Goal: Subscribe to service/newsletter

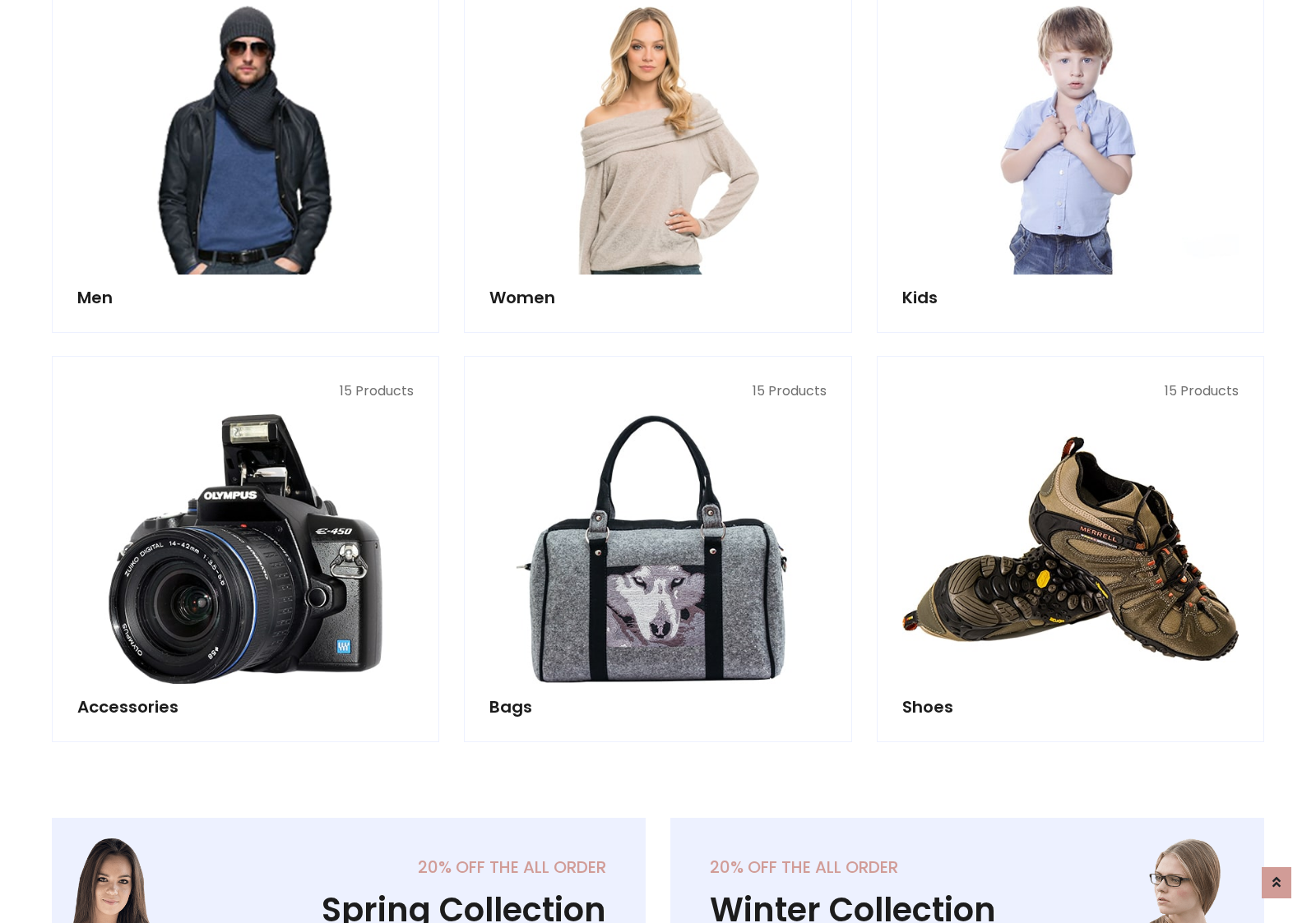
scroll to position [1193, 0]
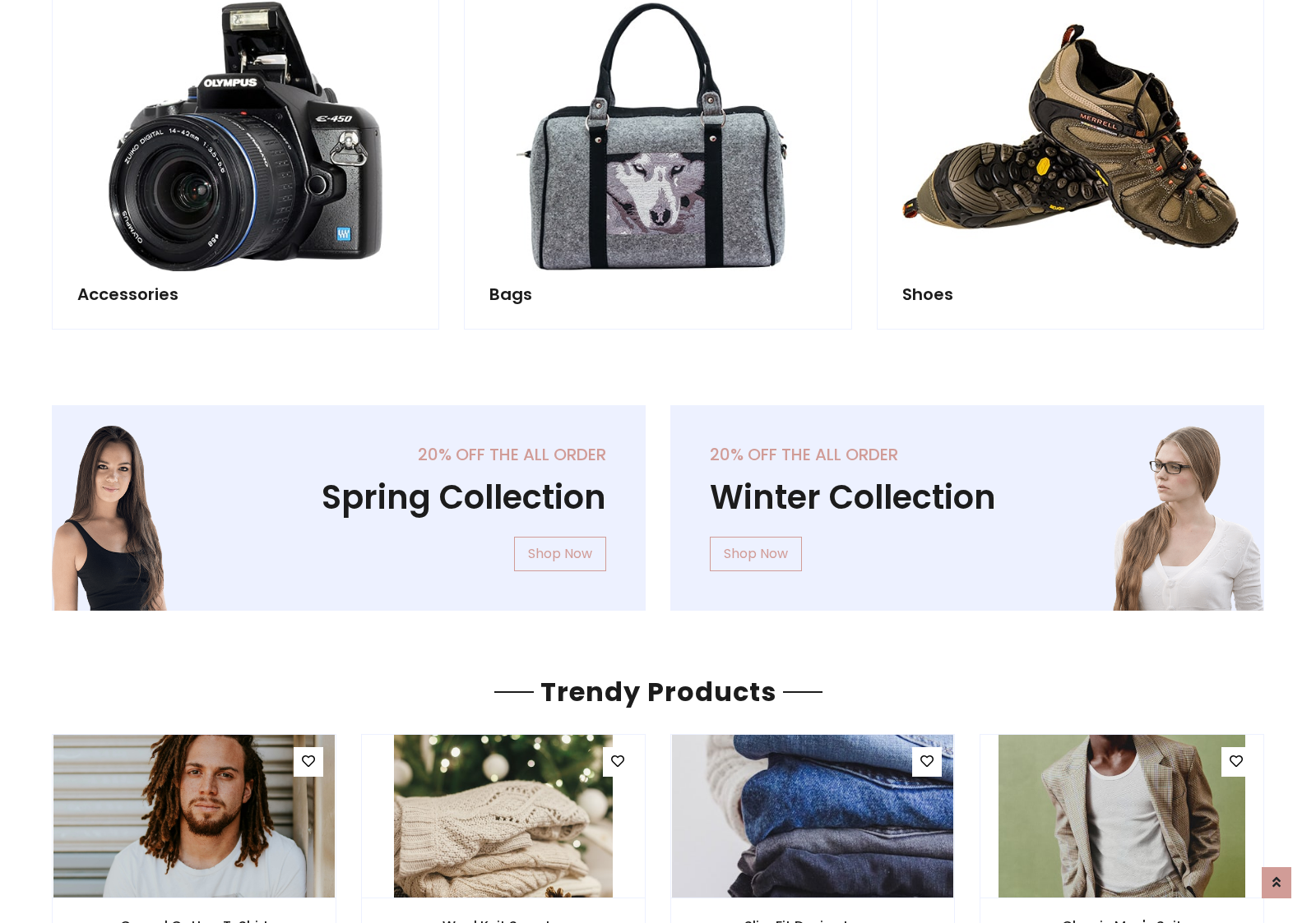
click at [658, 501] on div "20% off the all order Winter Collection Shop Now" at bounding box center [967, 521] width 618 height 232
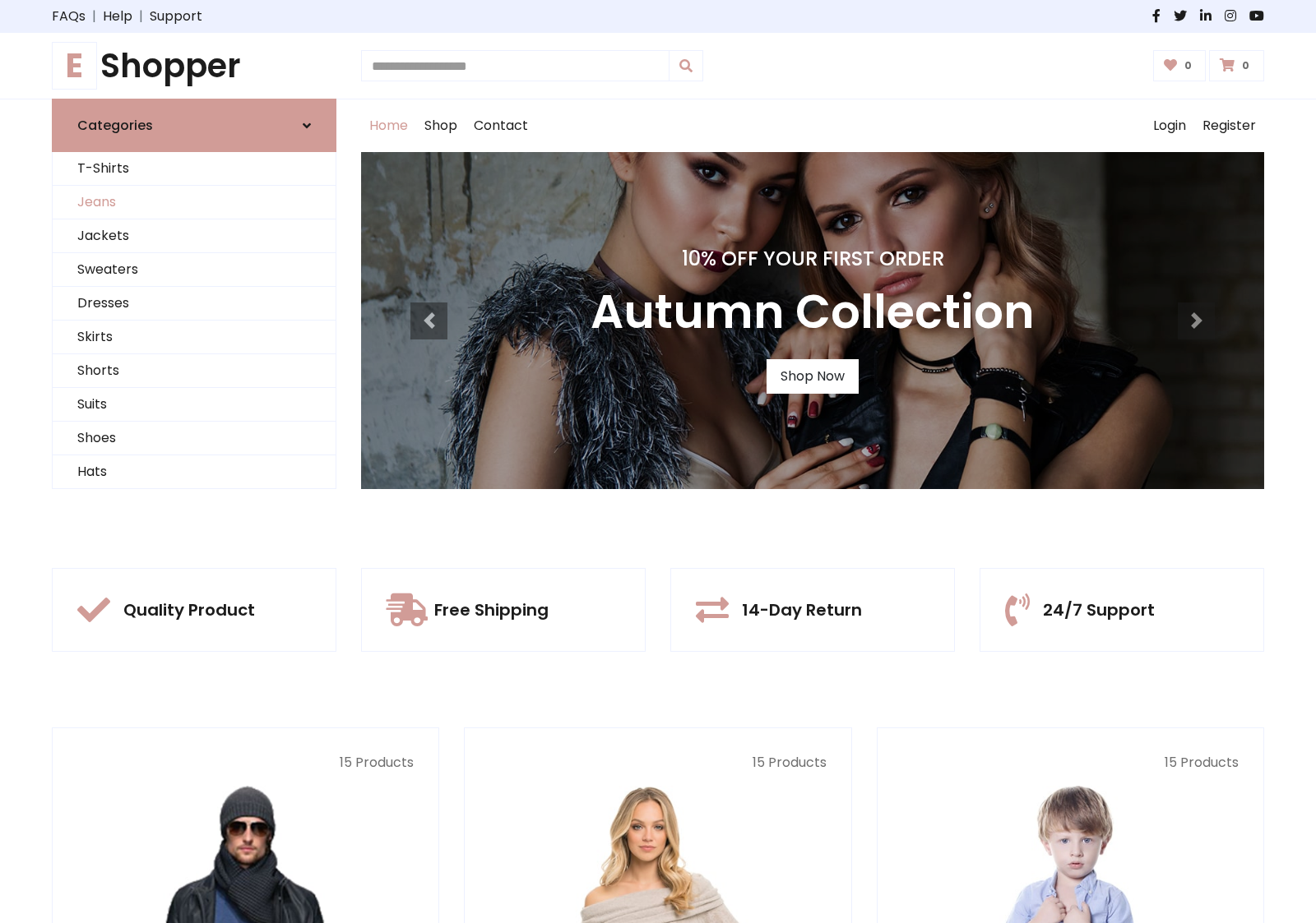
click at [194, 202] on link "Jeans" at bounding box center [194, 203] width 283 height 34
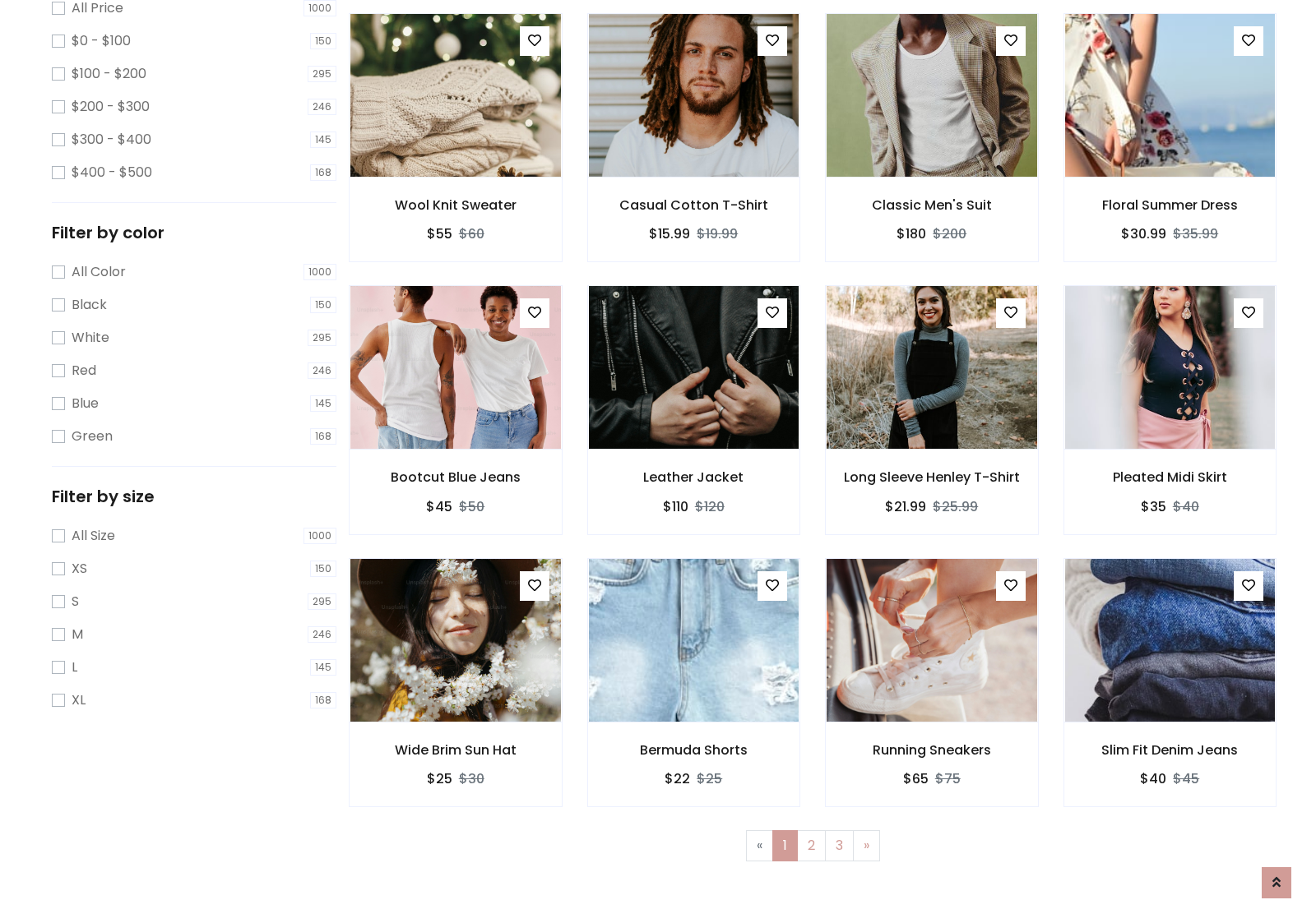
scroll to position [449, 0]
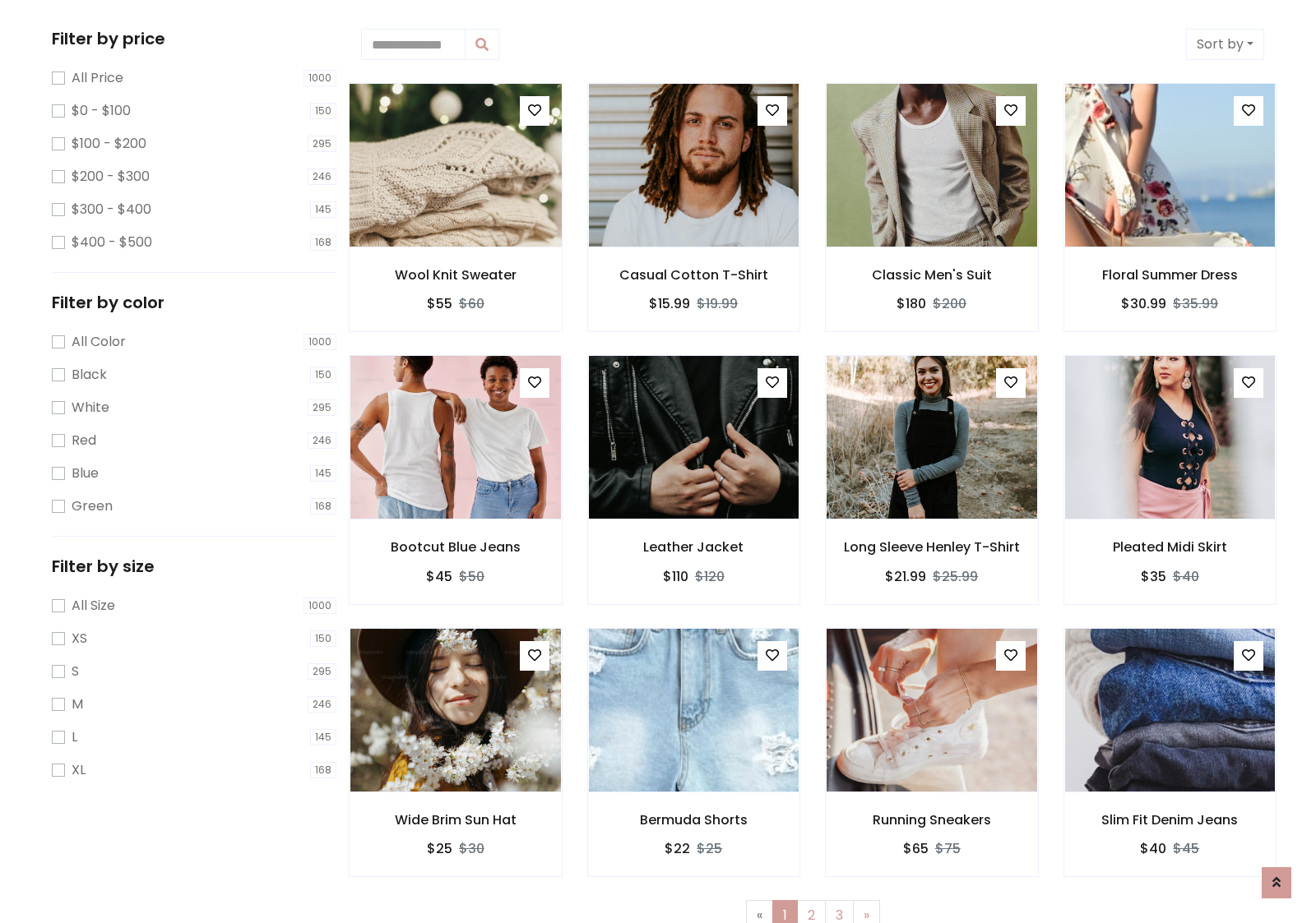
click at [455, 165] on img at bounding box center [455, 165] width 253 height 395
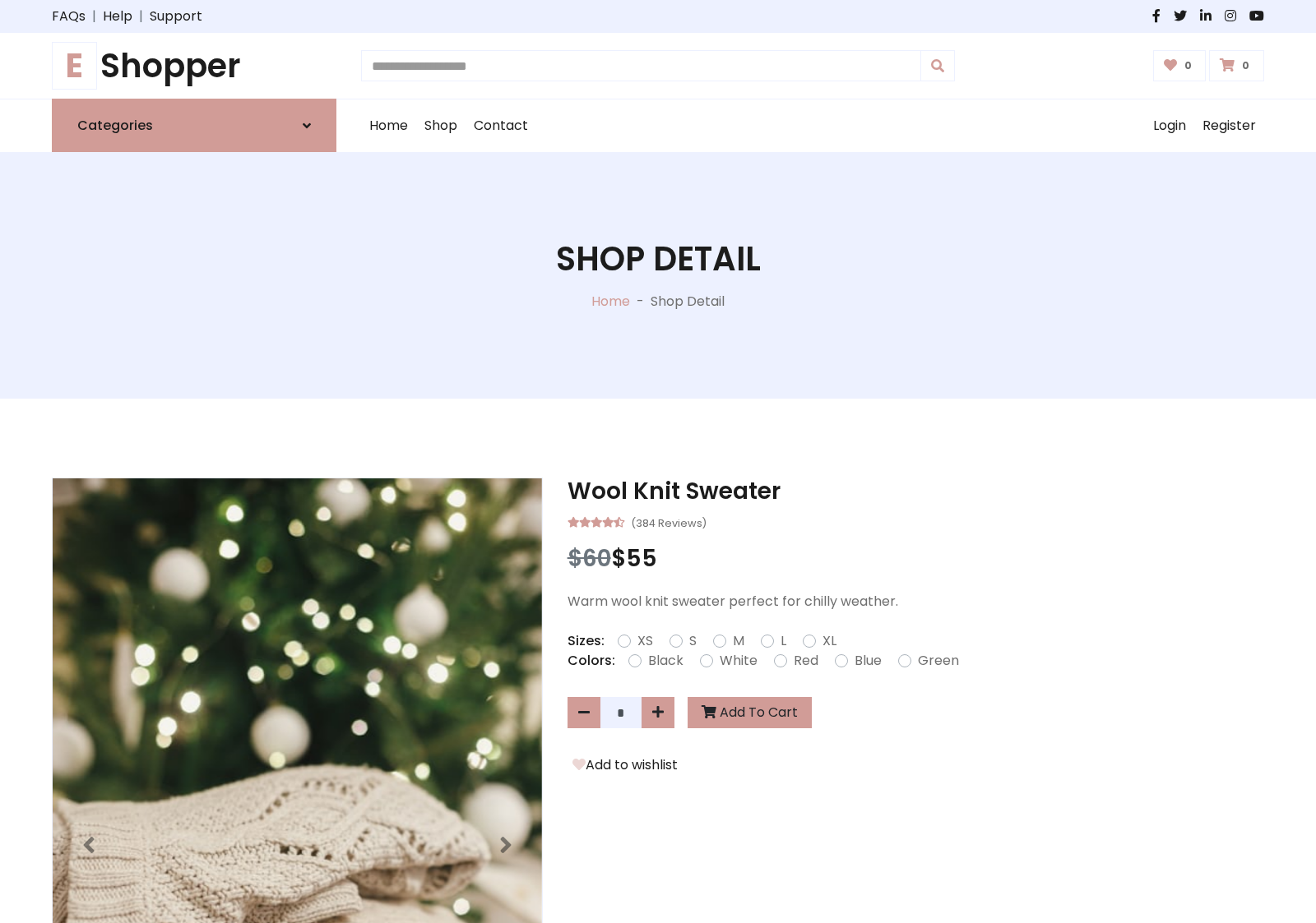
scroll to position [177, 0]
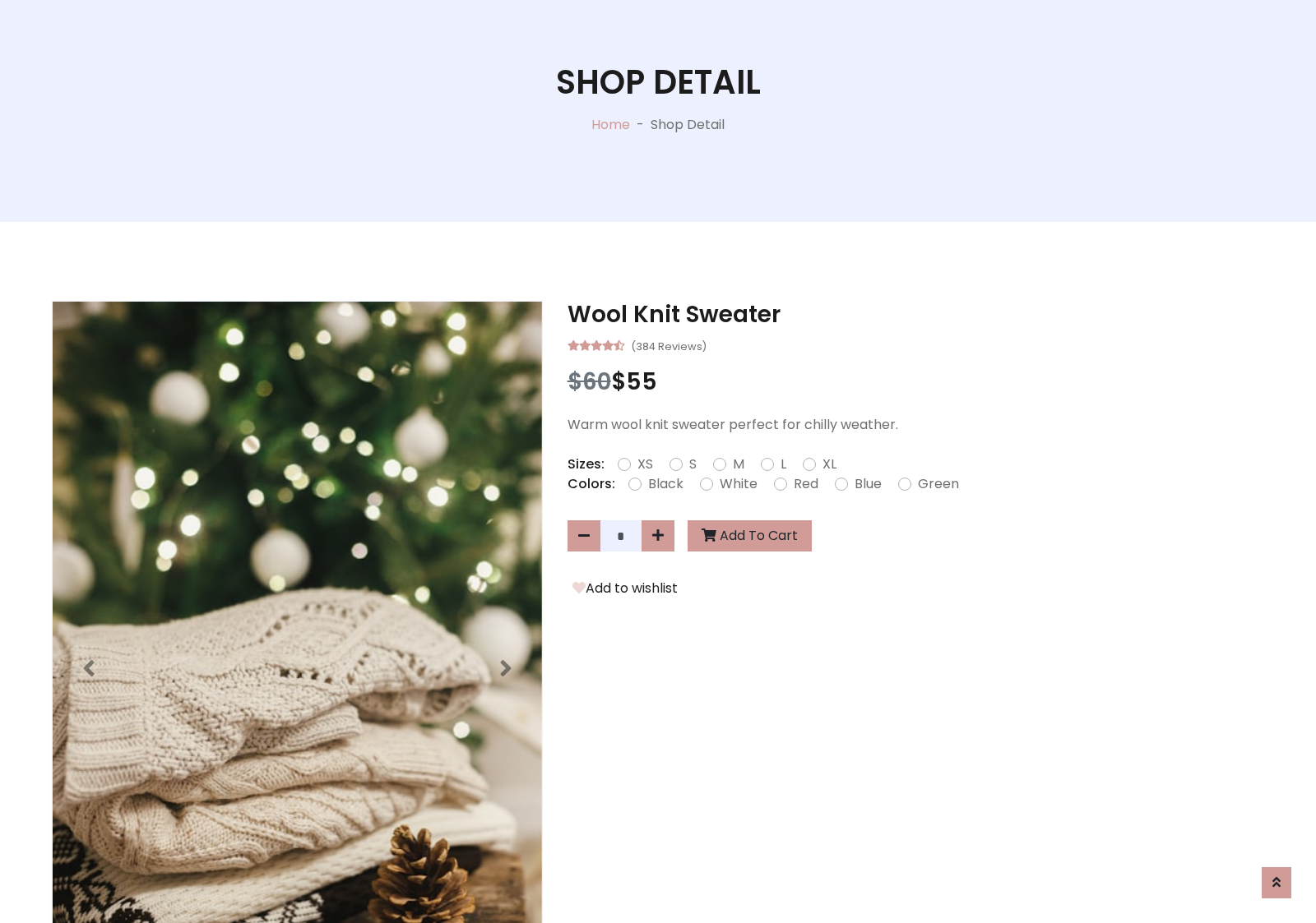
click at [804, 483] on label "Red" at bounding box center [806, 484] width 24 height 20
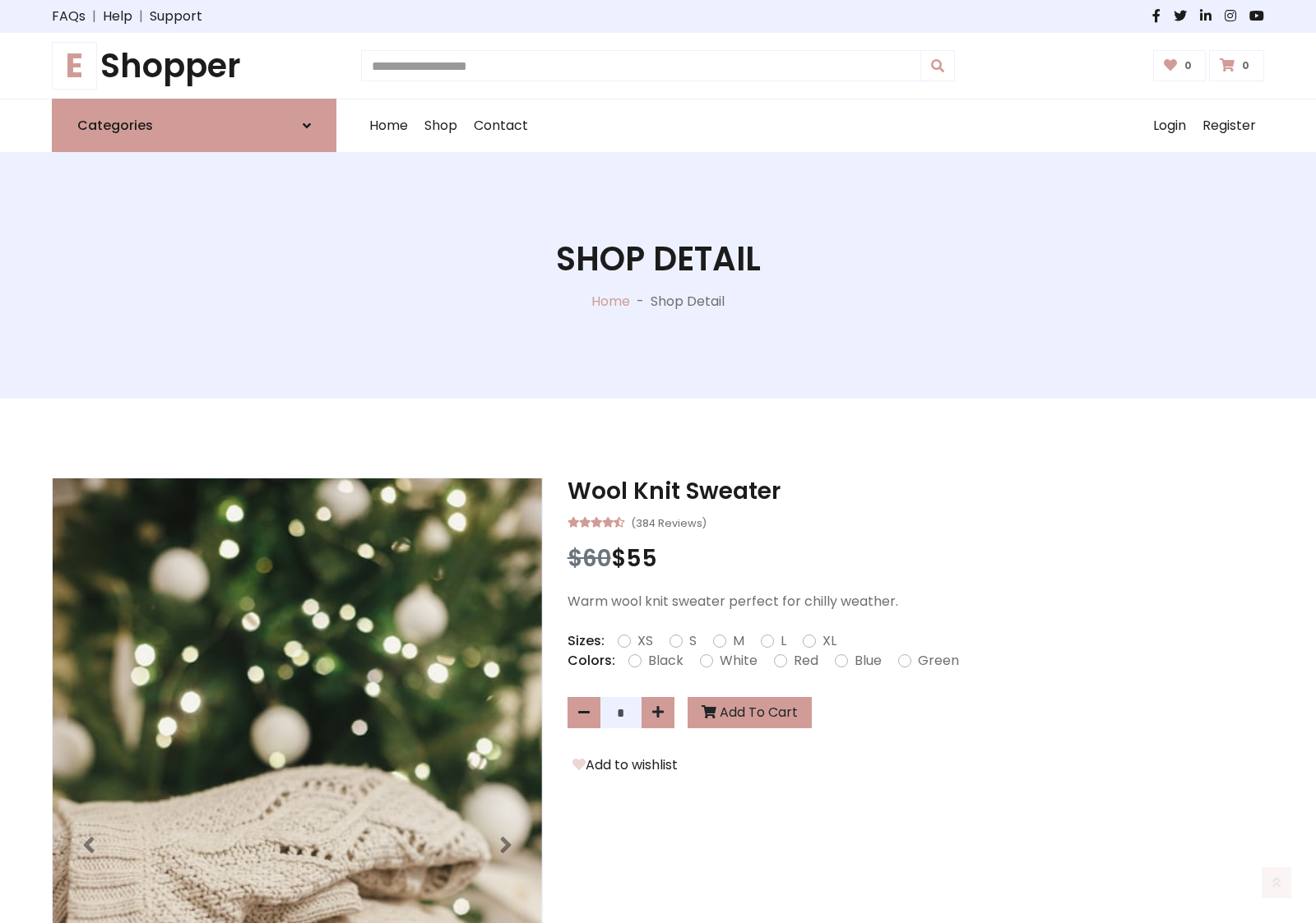
scroll to position [177, 0]
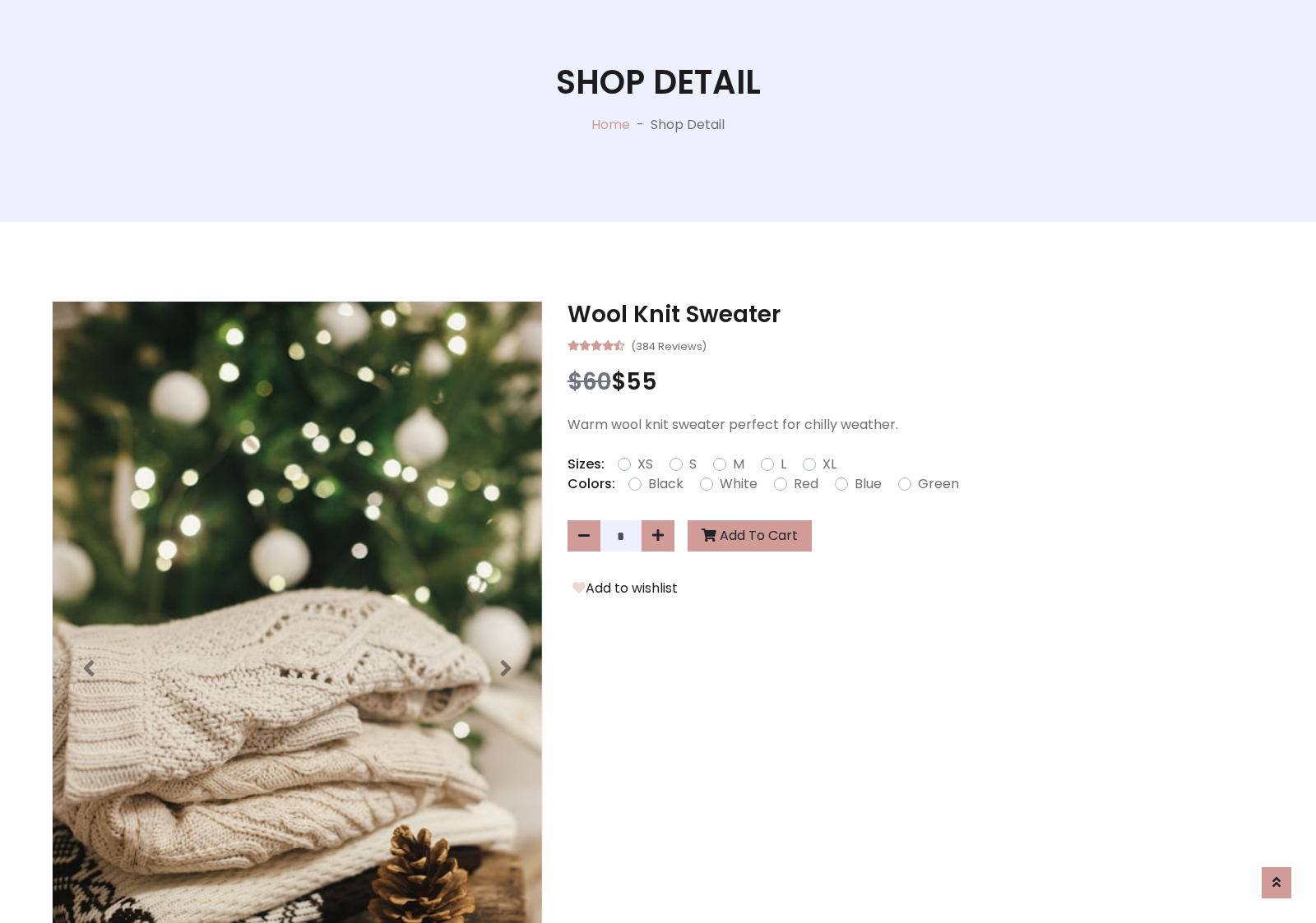
click at [658, 462] on form "XS S M L XL" at bounding box center [733, 464] width 232 height 20
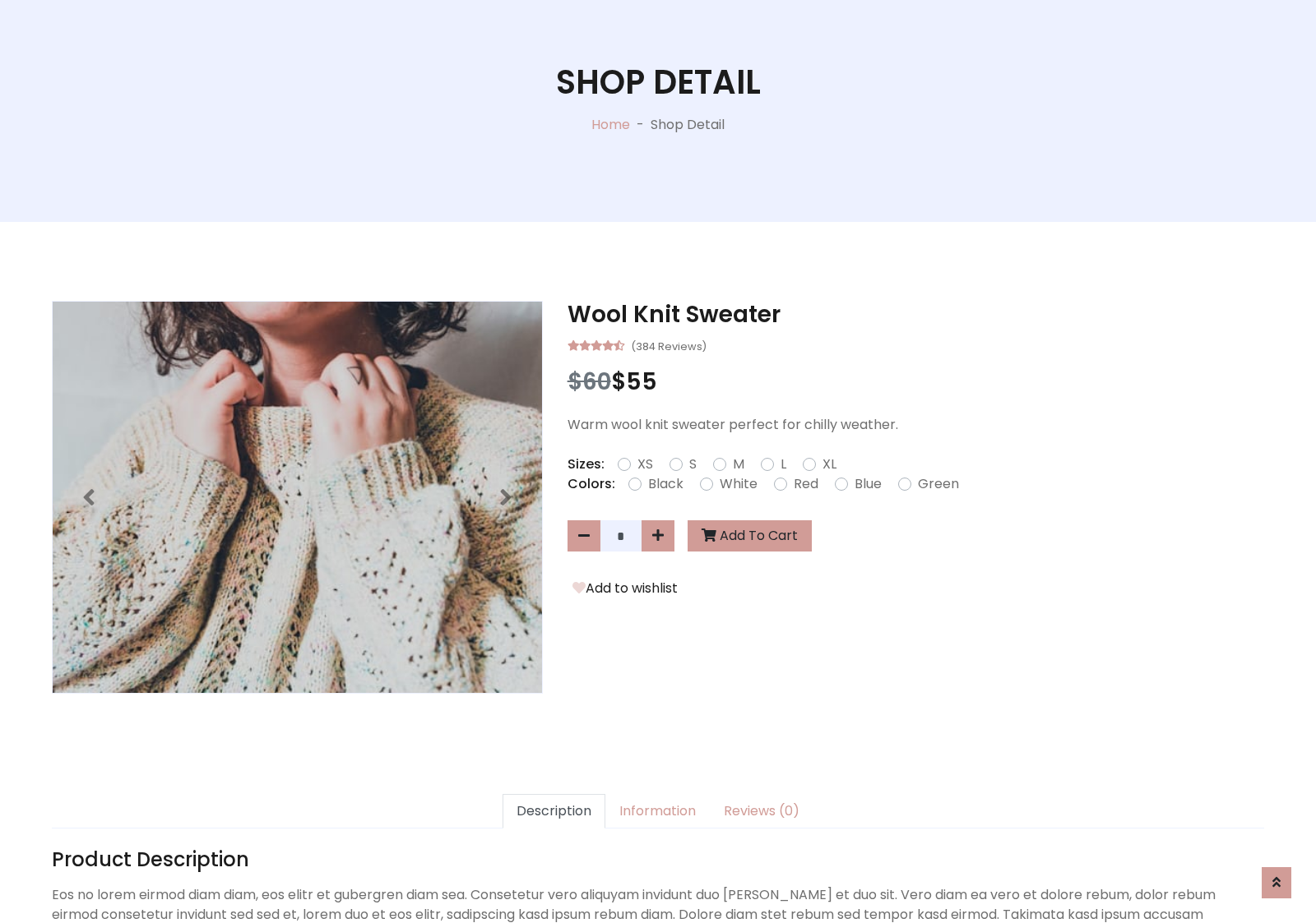
scroll to position [1130, 0]
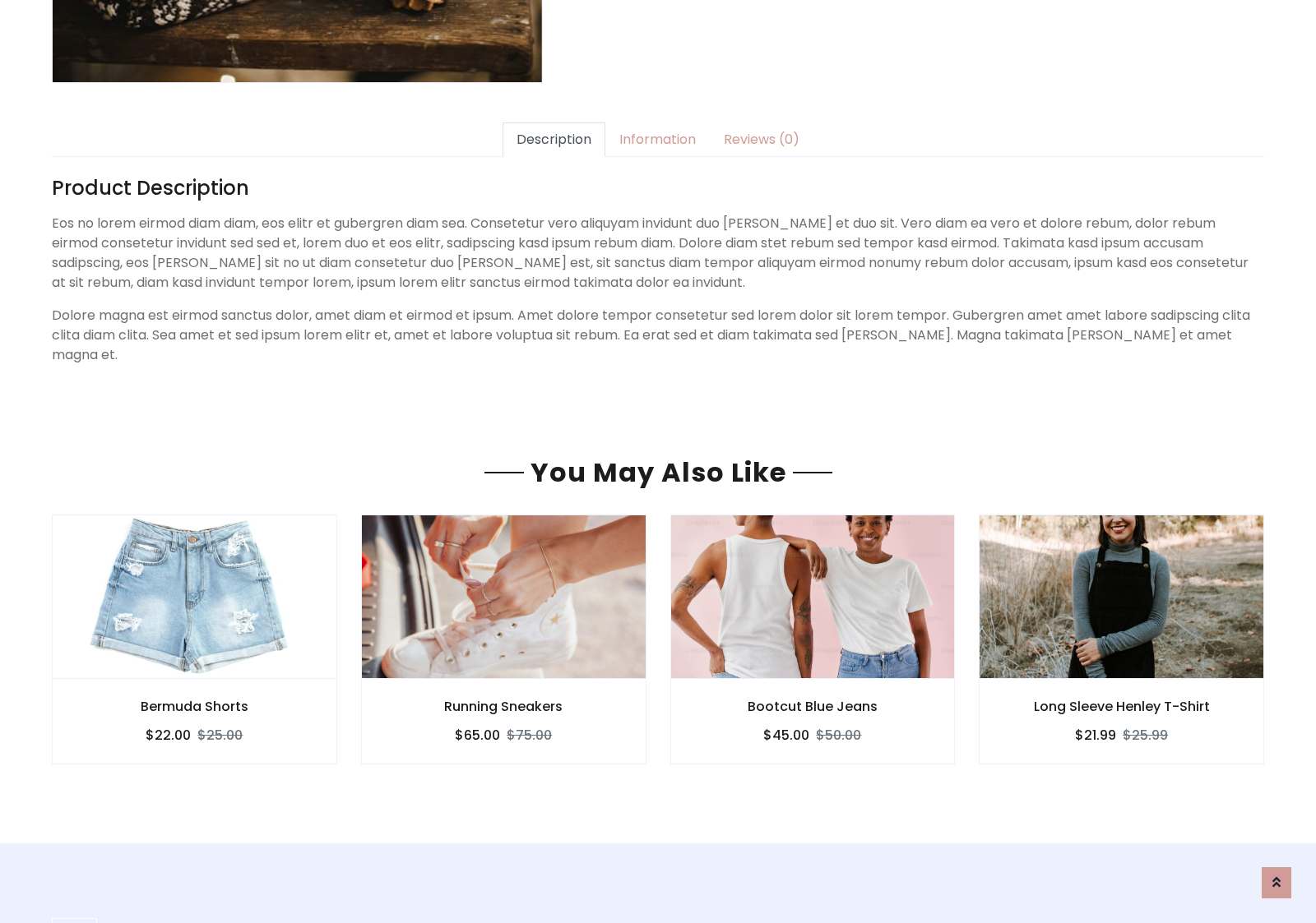
type input "******"
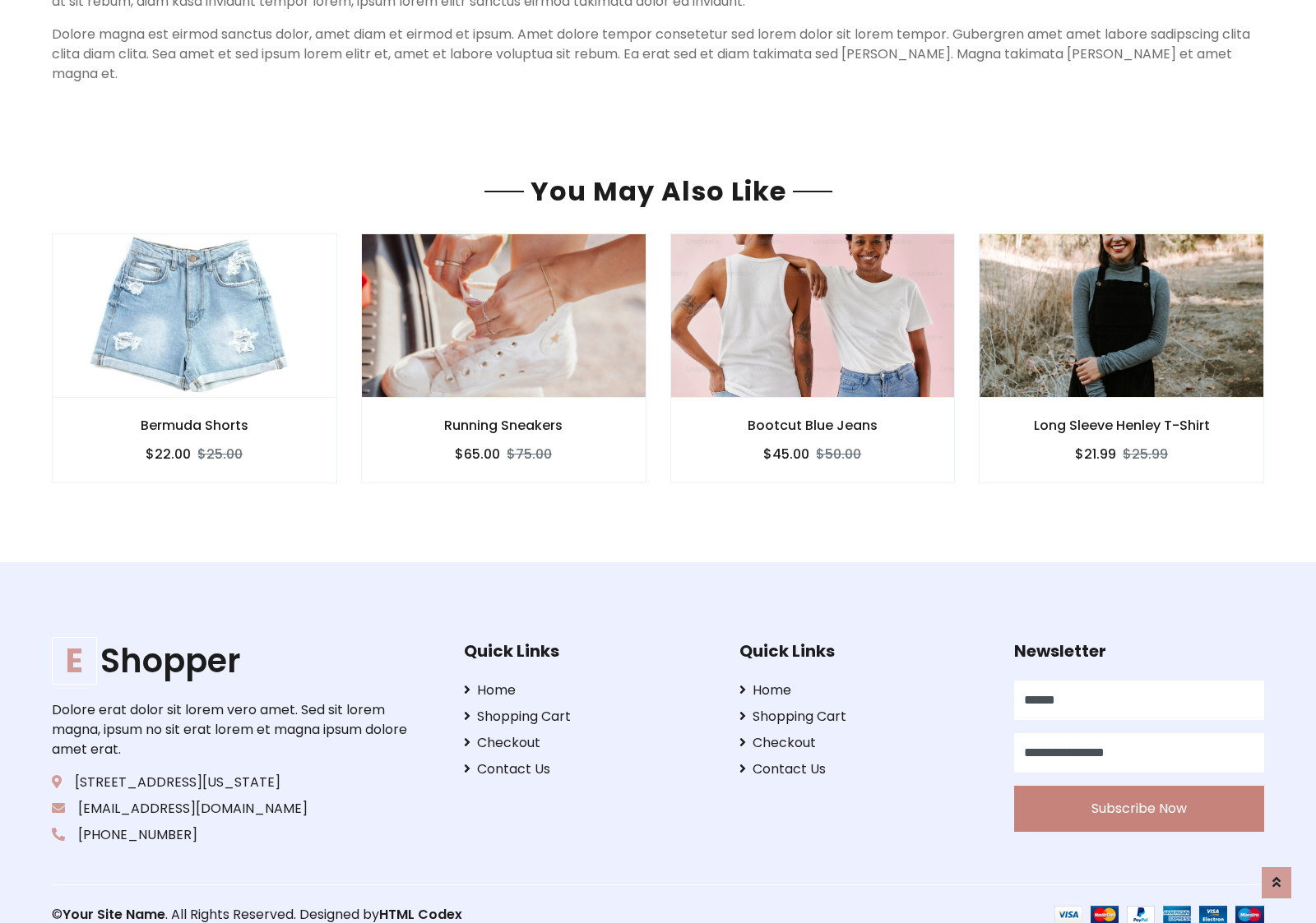
type input "**********"
click at [1138, 788] on button "Subscribe Now" at bounding box center [1139, 808] width 250 height 46
